Goal: Information Seeking & Learning: Learn about a topic

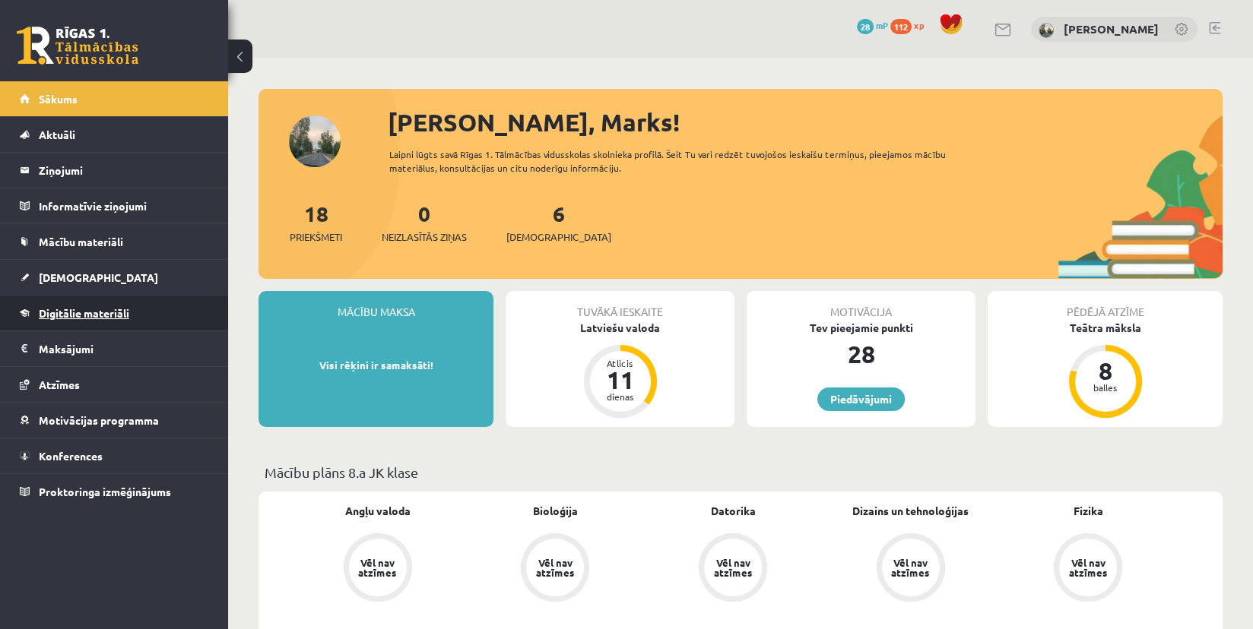
click at [73, 306] on span "Digitālie materiāli" at bounding box center [84, 313] width 90 height 14
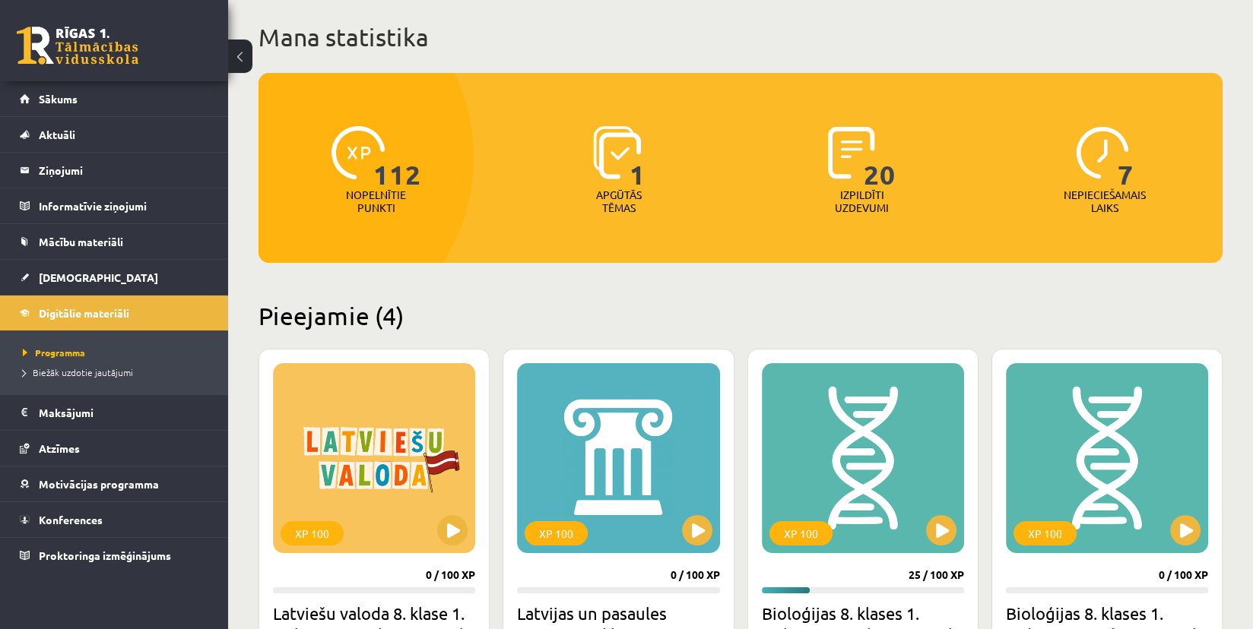
scroll to position [76, 0]
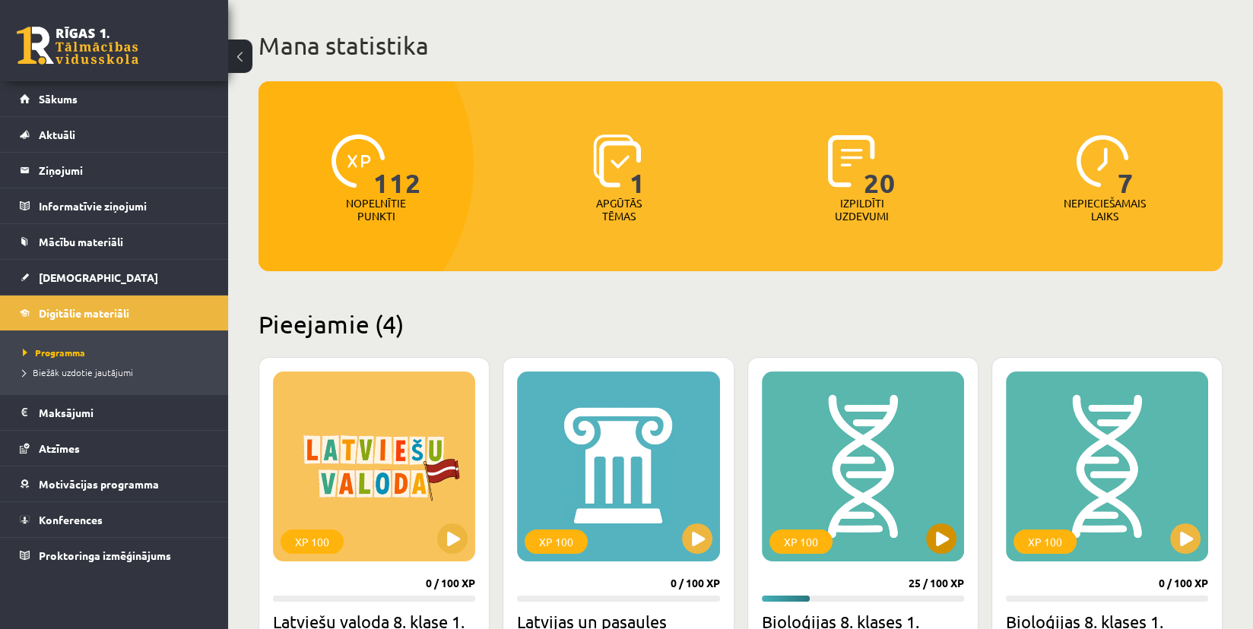
click at [840, 461] on div "XP 100" at bounding box center [863, 467] width 202 height 190
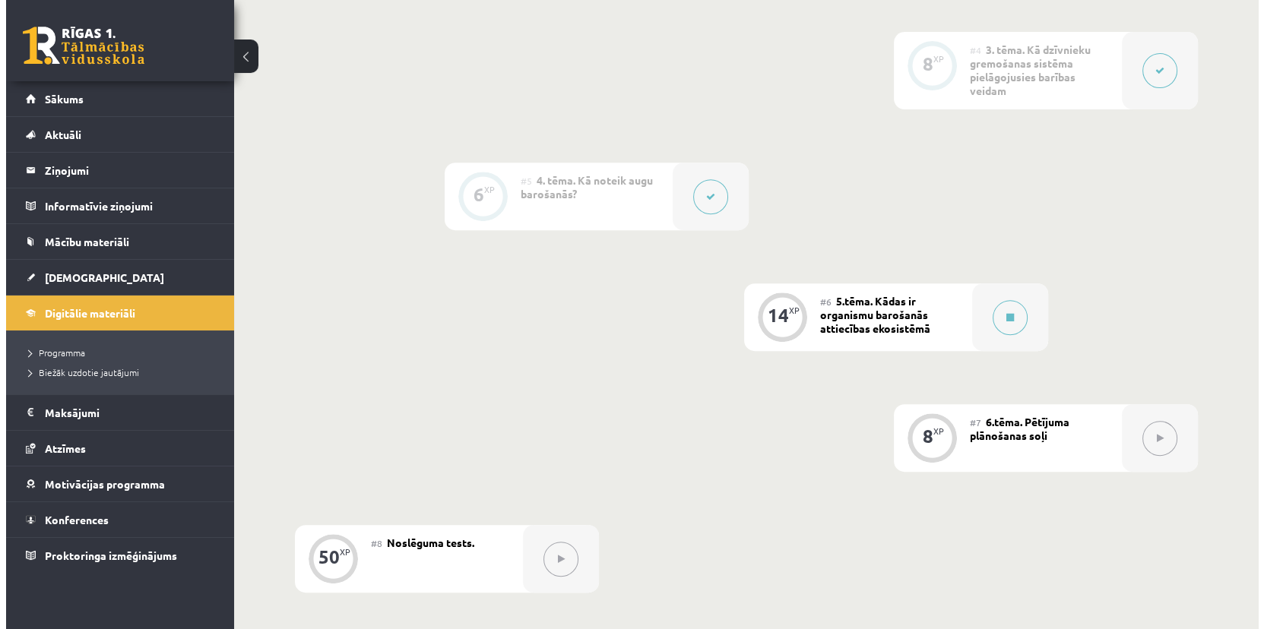
scroll to position [786, 0]
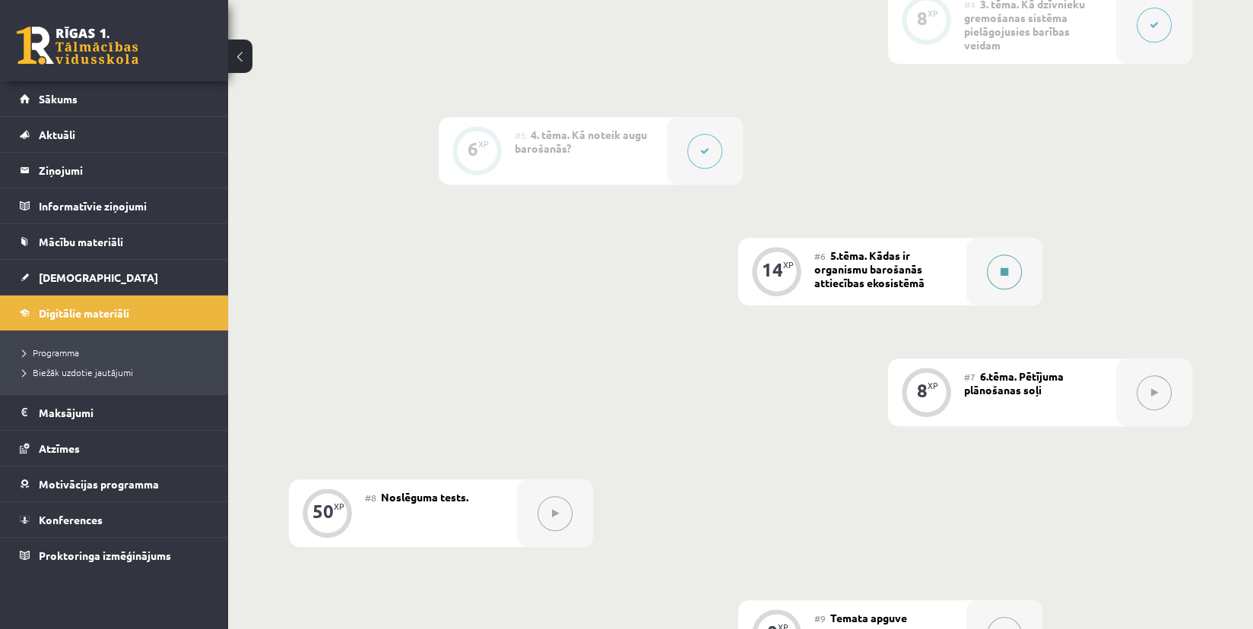
click at [1040, 268] on div at bounding box center [1004, 272] width 76 height 68
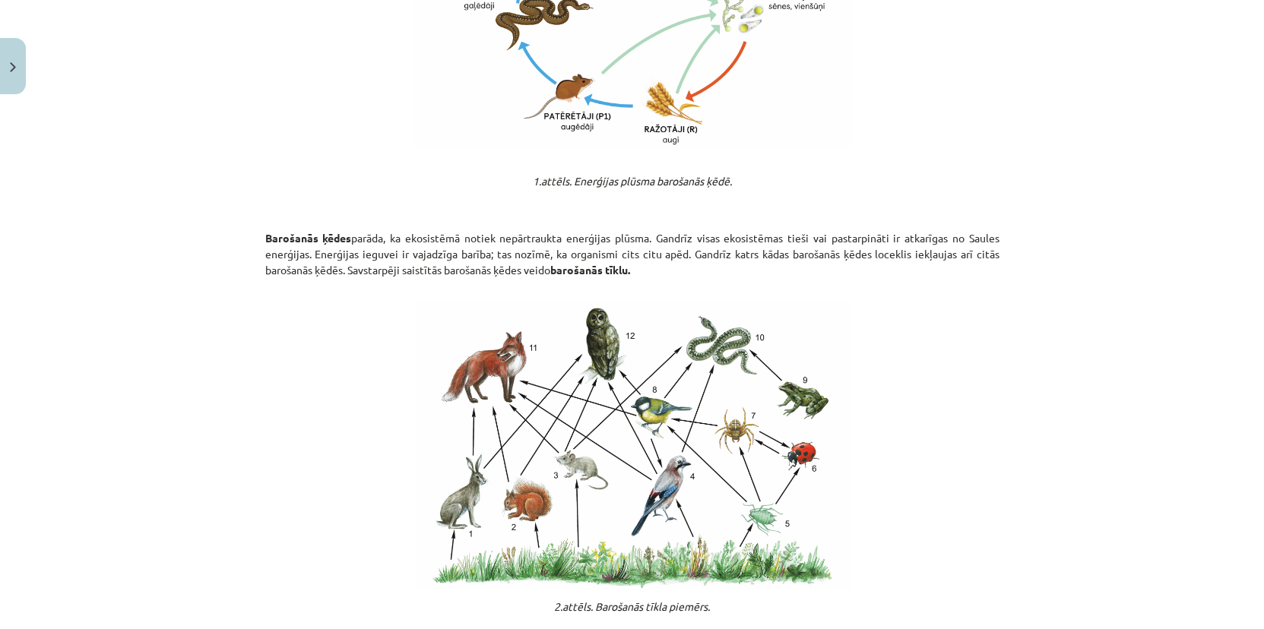
scroll to position [2334, 0]
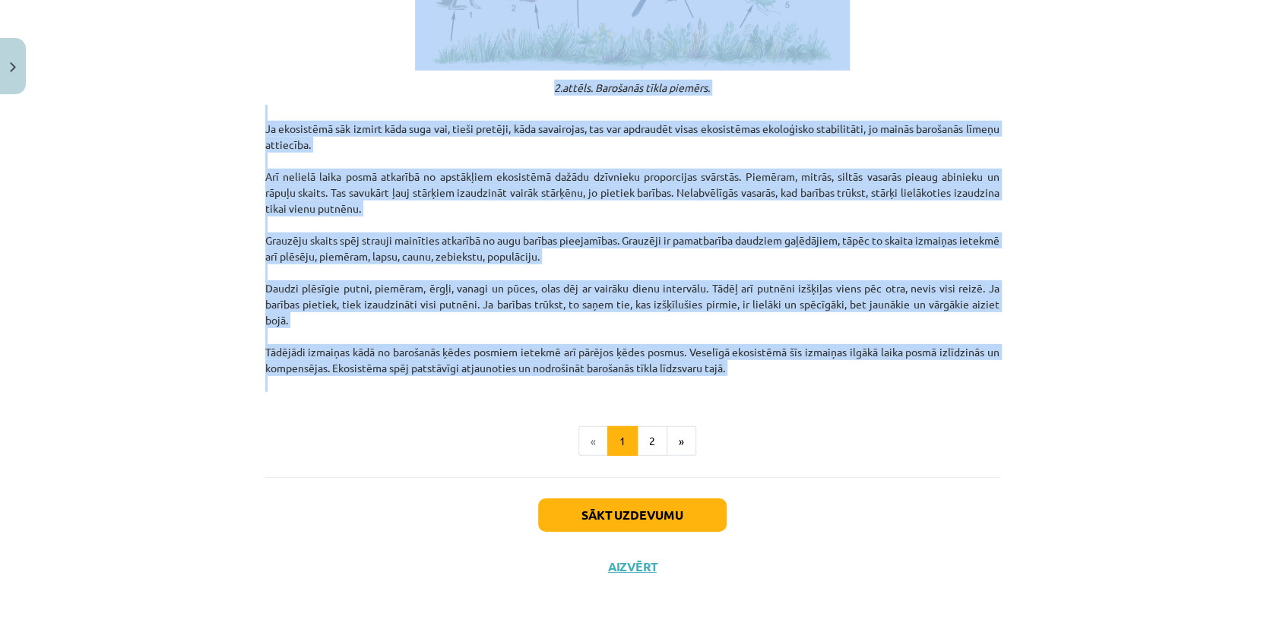
drag, startPoint x: 427, startPoint y: 136, endPoint x: 747, endPoint y: 379, distance: 402.0
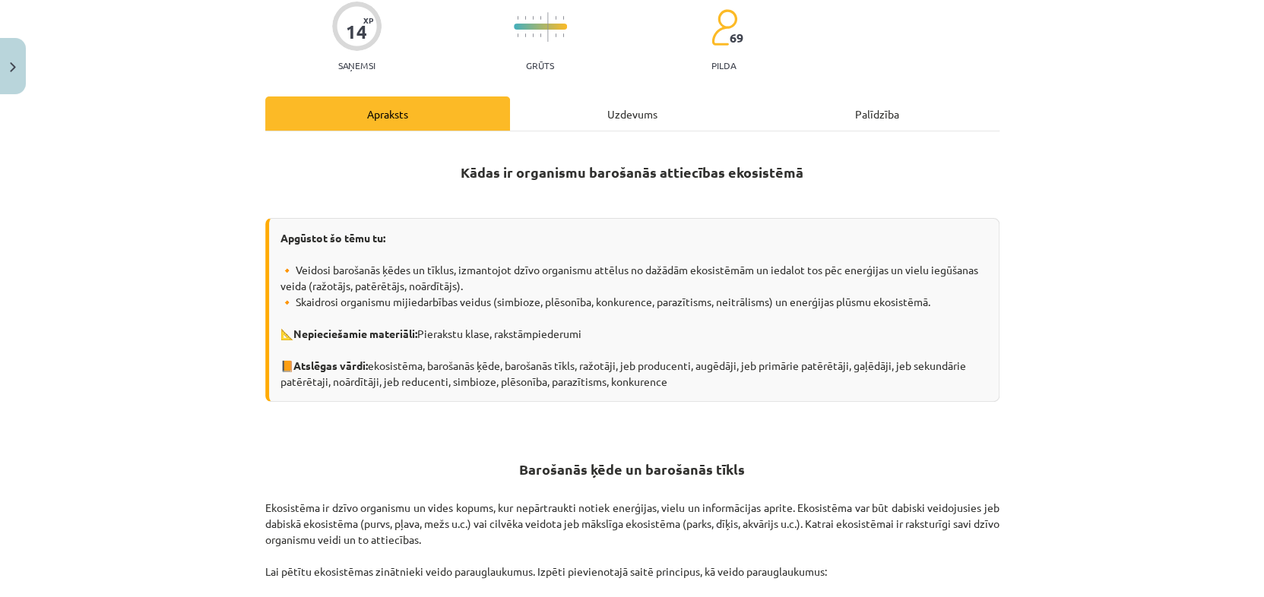
scroll to position [487, 0]
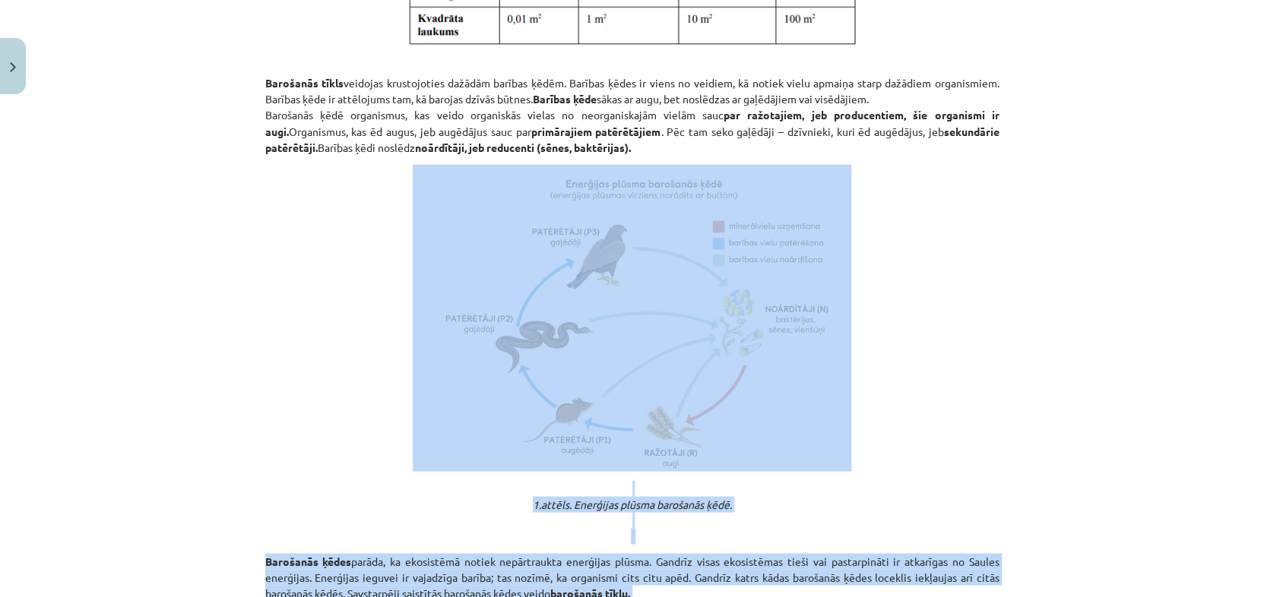
drag, startPoint x: 812, startPoint y: 363, endPoint x: 751, endPoint y: 401, distance: 71.3
click at [751, 401] on div "Kādas ir organismu barošanās attiecības ekosistēmā Apgūstot šo tēmu tu: 🔸 Veido…" at bounding box center [632, 8] width 734 height 2454
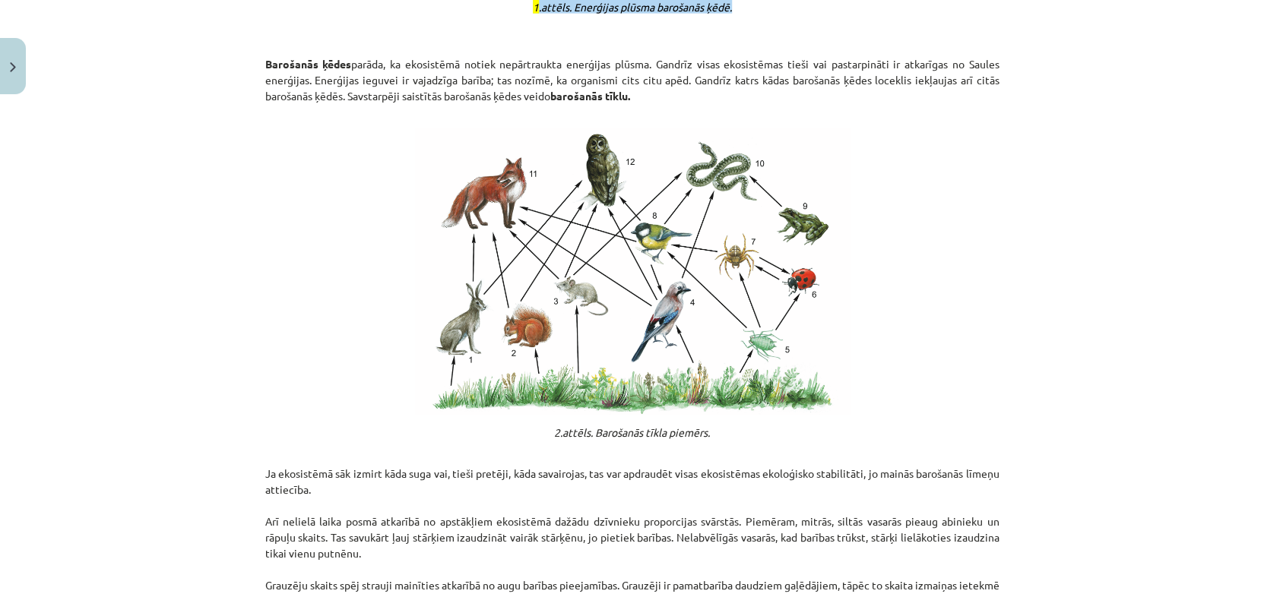
scroll to position [0, 0]
drag, startPoint x: 343, startPoint y: 233, endPoint x: 255, endPoint y: 310, distance: 116.8
click at [265, 310] on p at bounding box center [632, 272] width 734 height 287
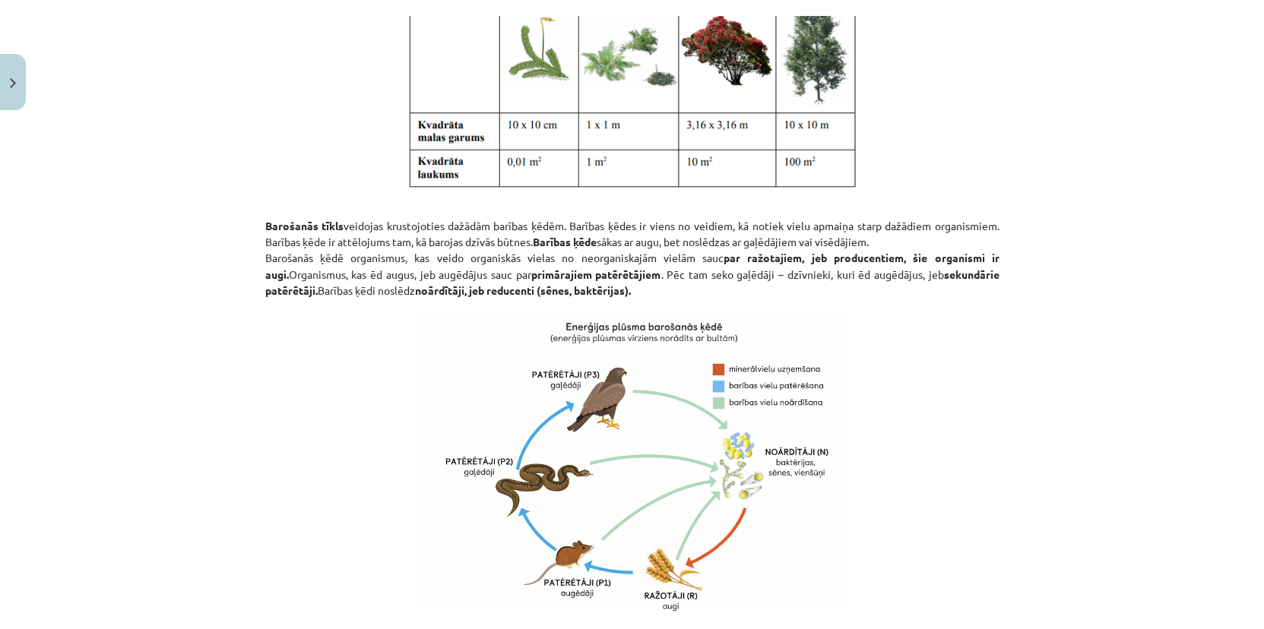
scroll to position [1304, 0]
